Goal: Transaction & Acquisition: Book appointment/travel/reservation

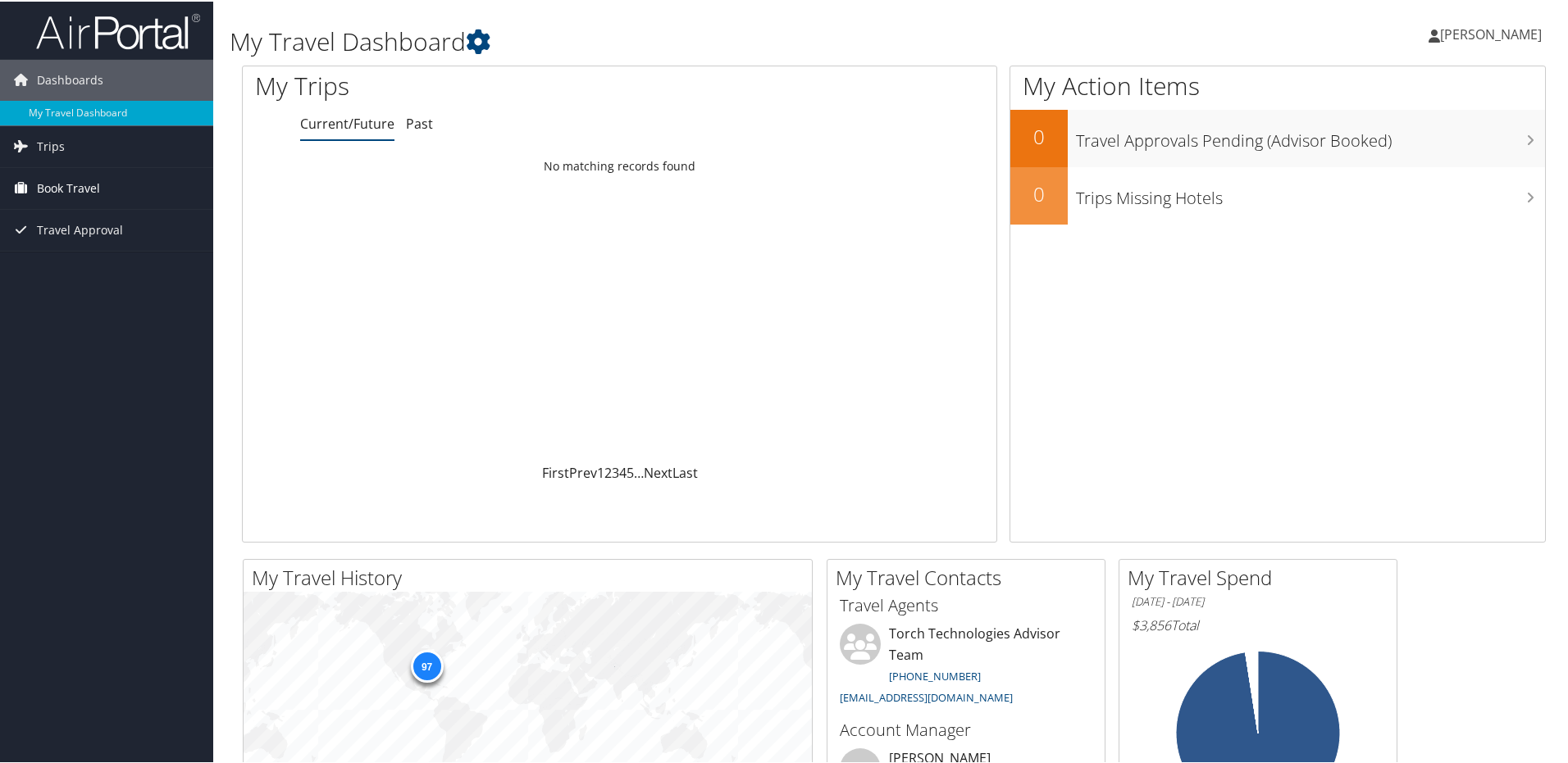
click at [77, 188] on span "Book Travel" at bounding box center [68, 187] width 63 height 41
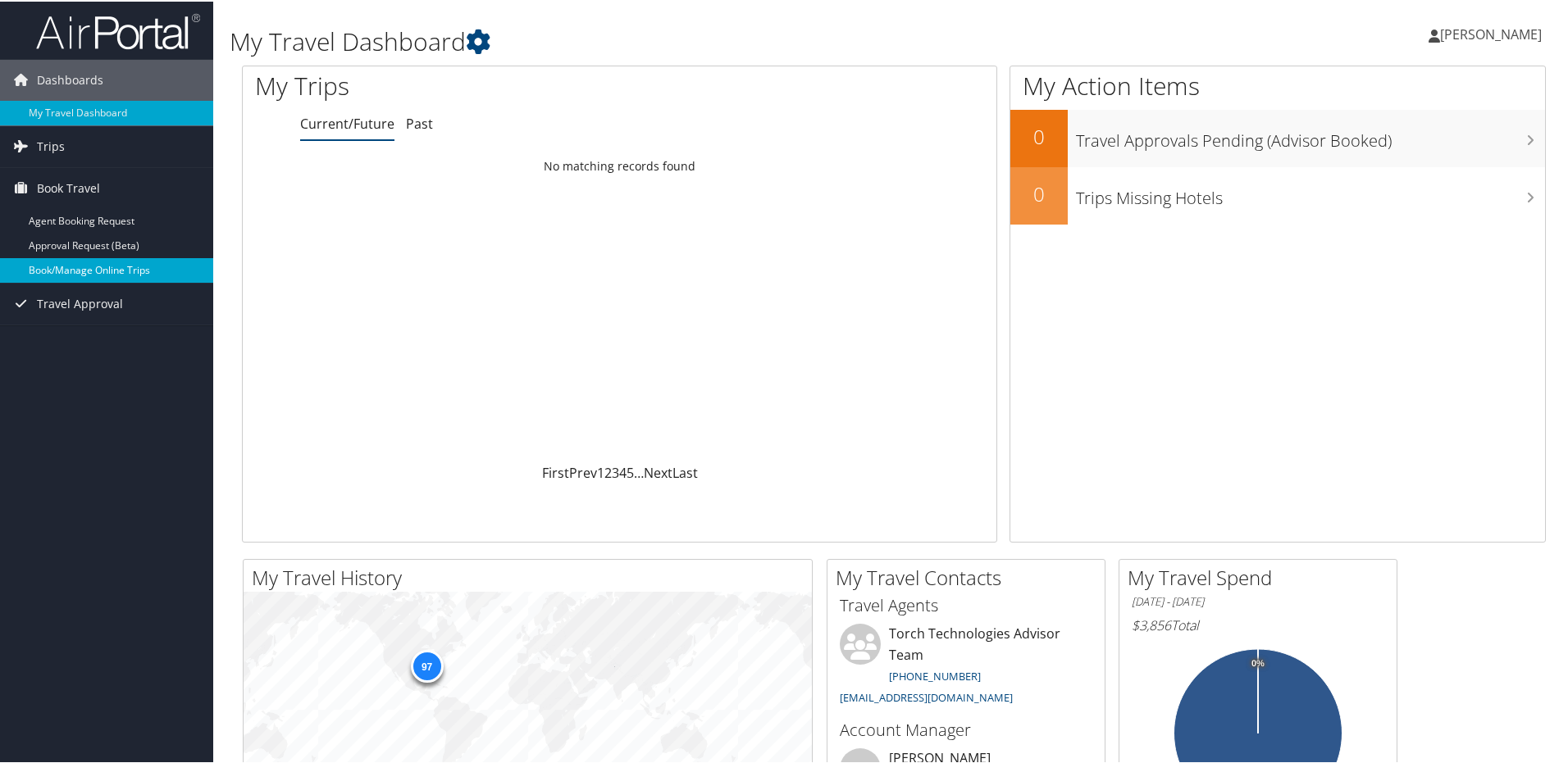
click at [88, 268] on link "Book/Manage Online Trips" at bounding box center [107, 269] width 213 height 25
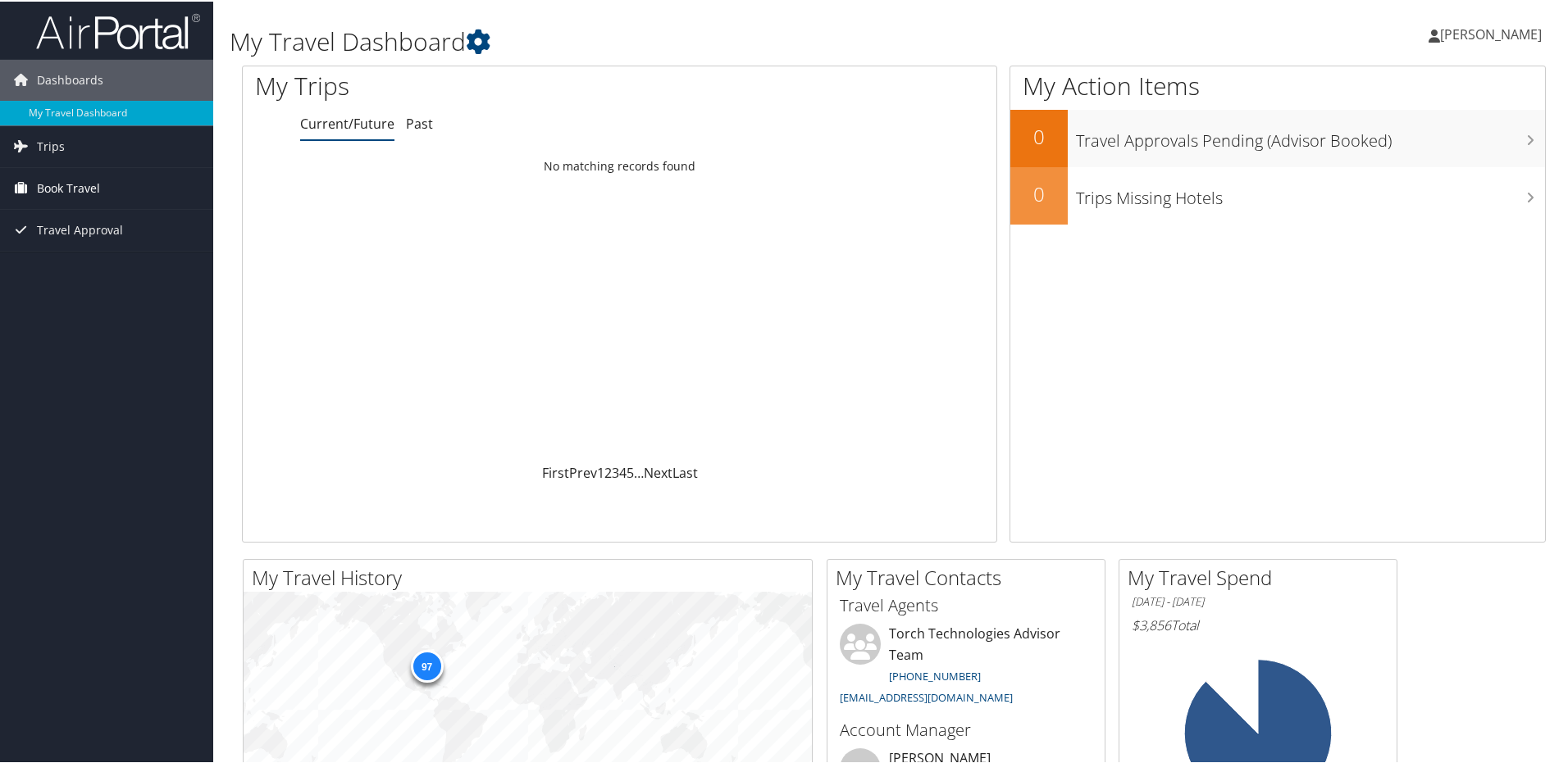
click at [68, 196] on span "Book Travel" at bounding box center [68, 187] width 63 height 41
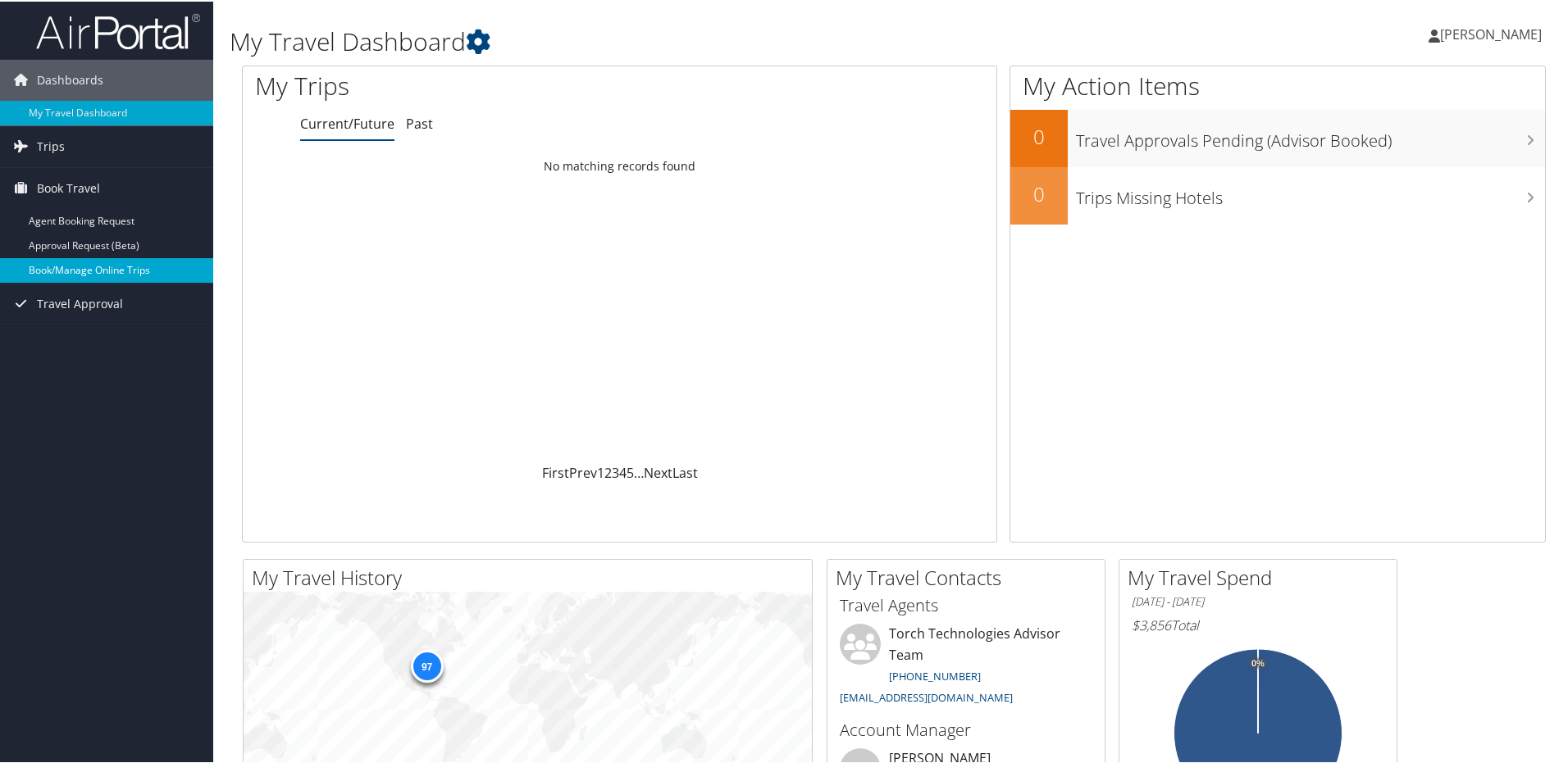
click at [60, 269] on link "Book/Manage Online Trips" at bounding box center [107, 269] width 213 height 25
